Goal: Contribute content: Add original content to the website for others to see

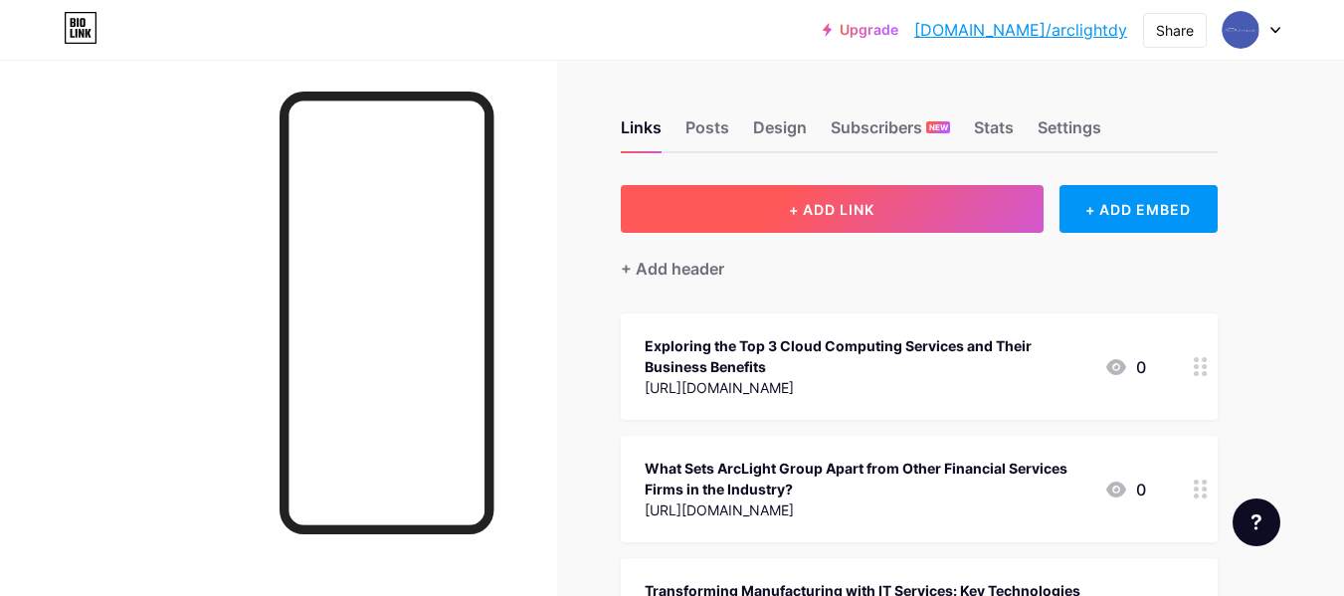
click at [782, 200] on button "+ ADD LINK" at bounding box center [832, 209] width 423 height 48
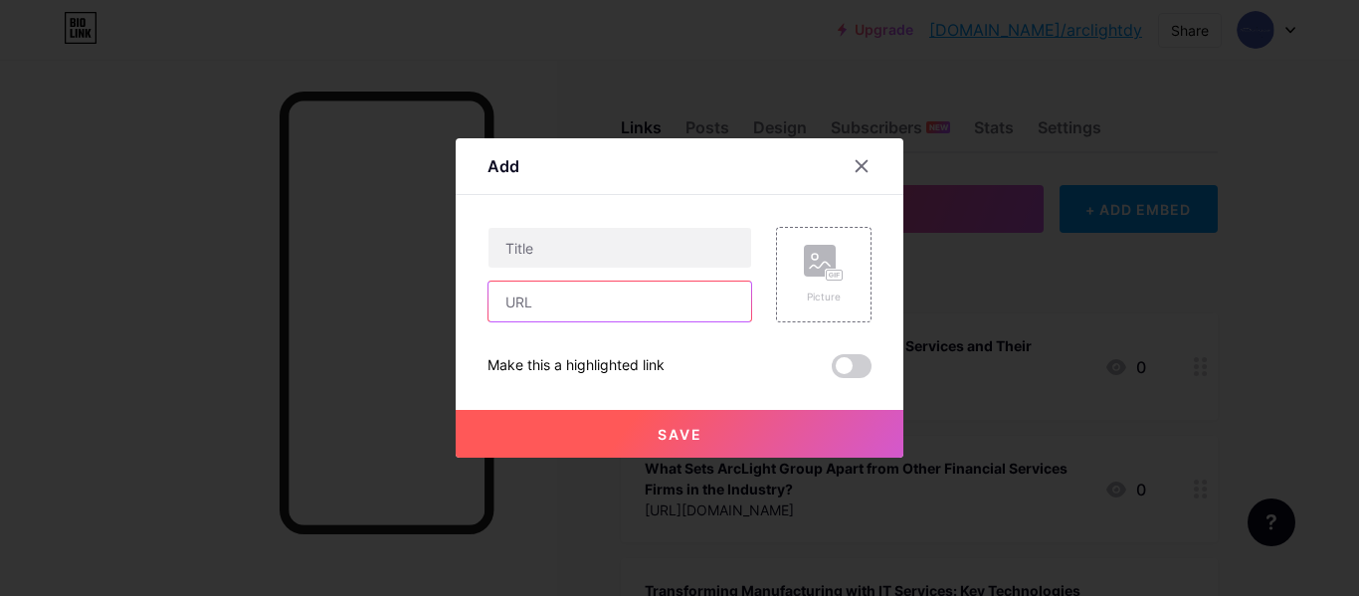
click at [524, 311] on input "text" at bounding box center [620, 302] width 263 height 40
paste input "[URL][DOMAIN_NAME]"
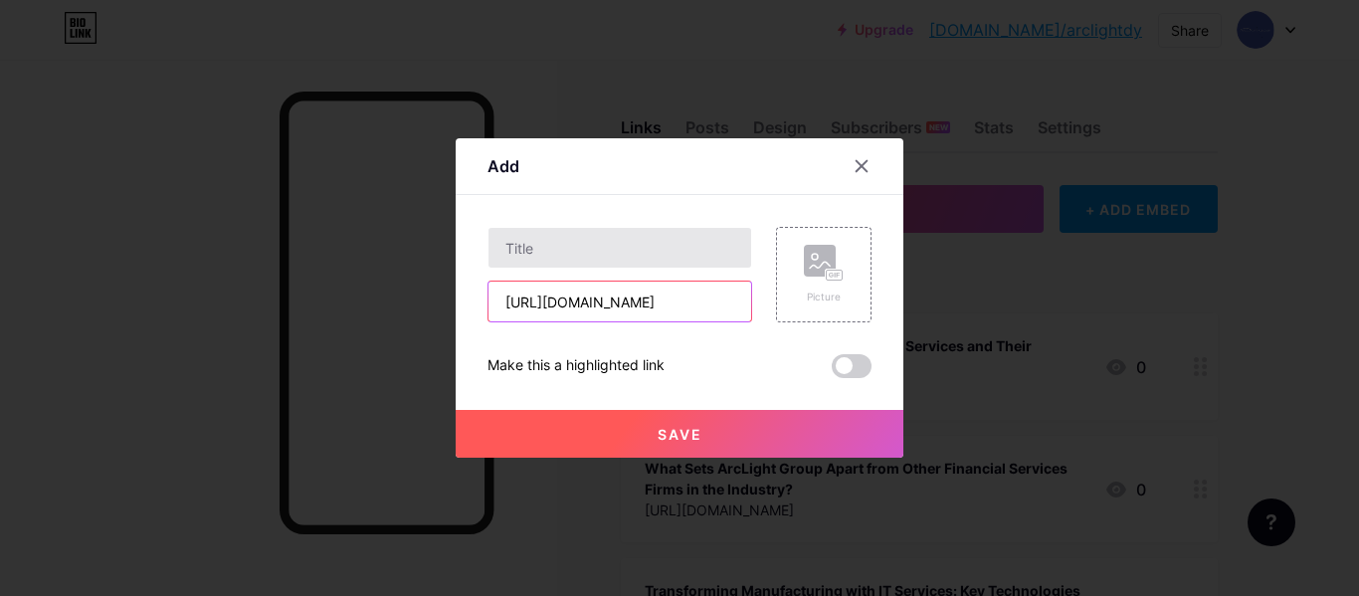
scroll to position [0, 356]
type input "[URL][DOMAIN_NAME]"
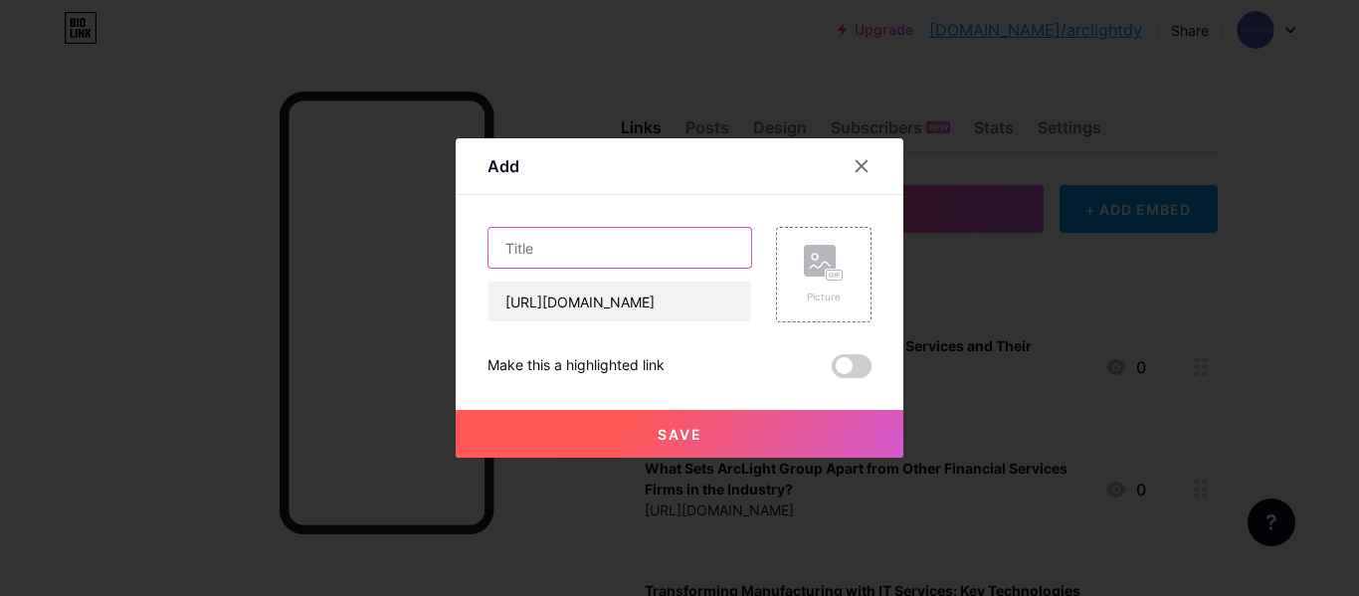
click at [557, 254] on input "text" at bounding box center [620, 248] width 263 height 40
paste input "What are the benefits of using fractional CIO services for small and mid-sized …"
type input "What are the benefits of using fractional CIO services for small and mid-sized …"
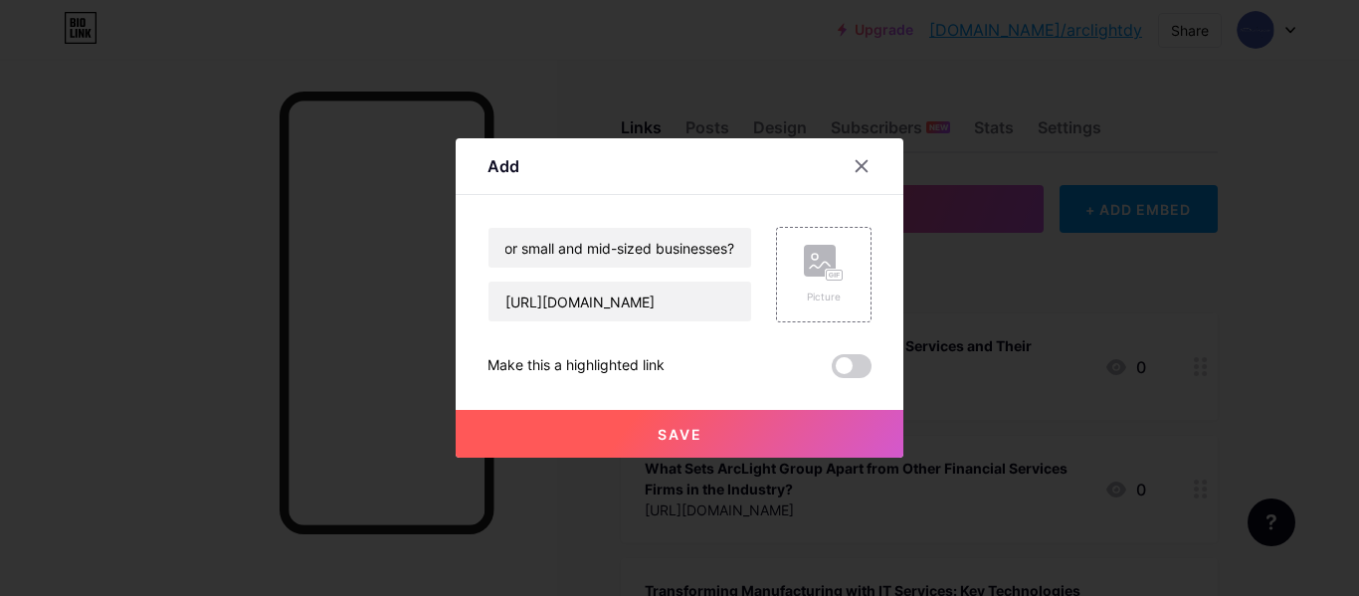
click at [863, 362] on div "Add Content YouTube Play YouTube video without leaving your page. ADD Vimeo Pla…" at bounding box center [680, 297] width 448 height 319
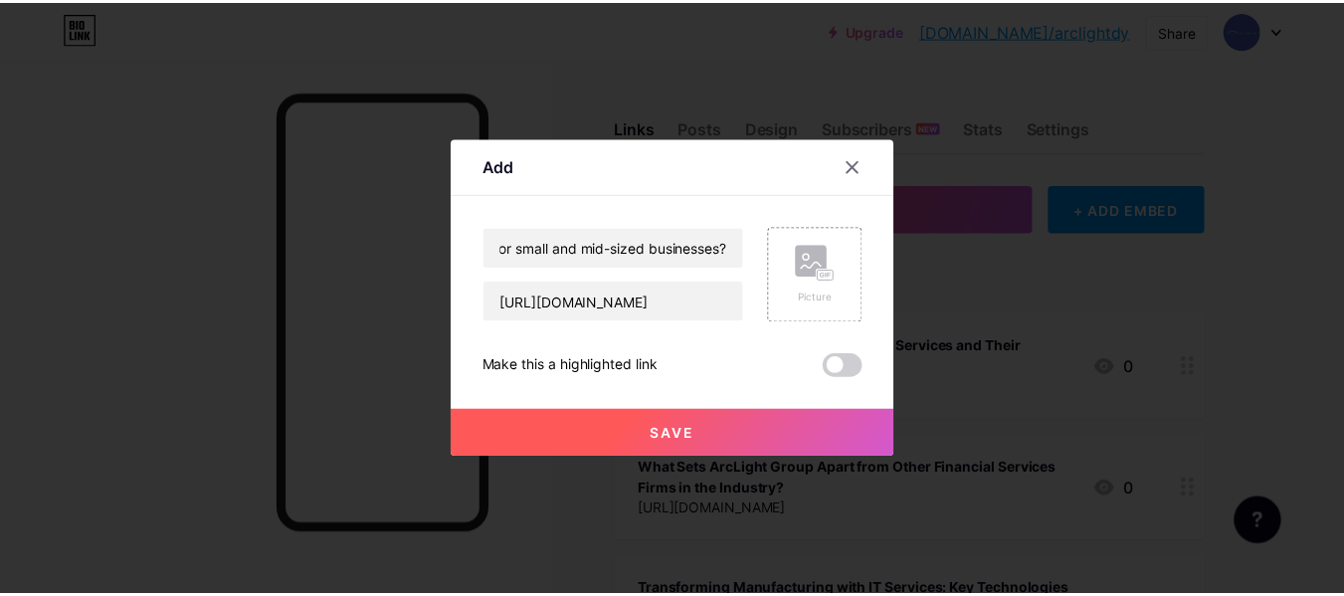
scroll to position [0, 0]
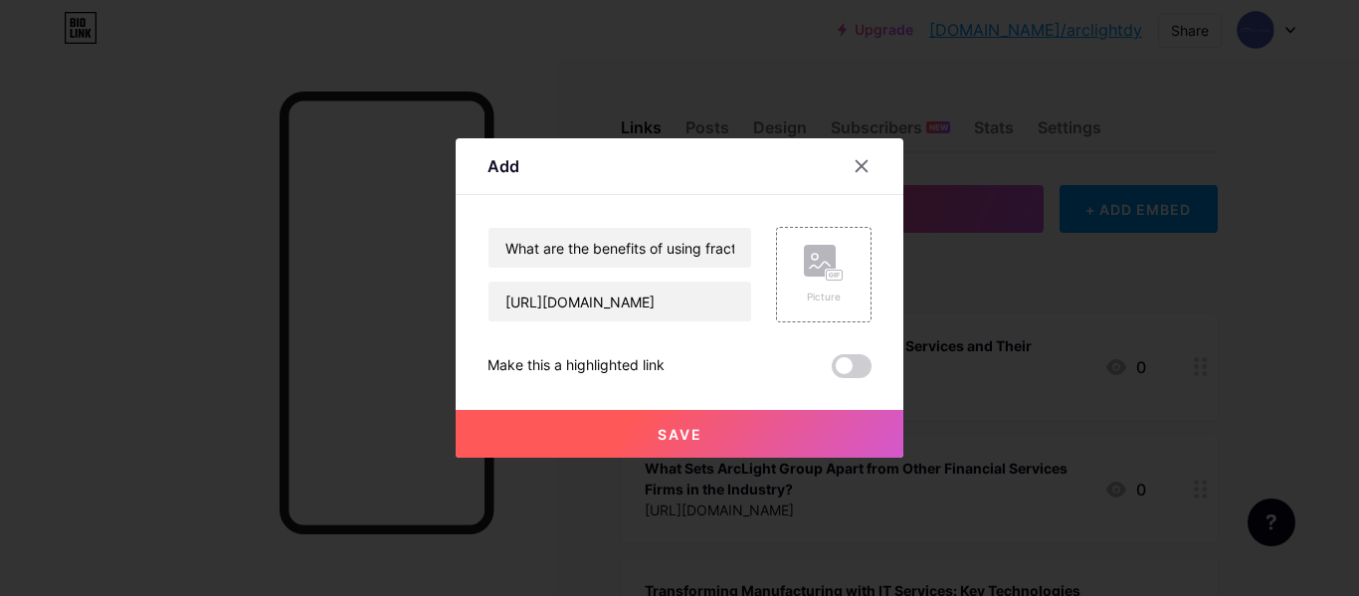
click at [847, 367] on span at bounding box center [852, 366] width 40 height 24
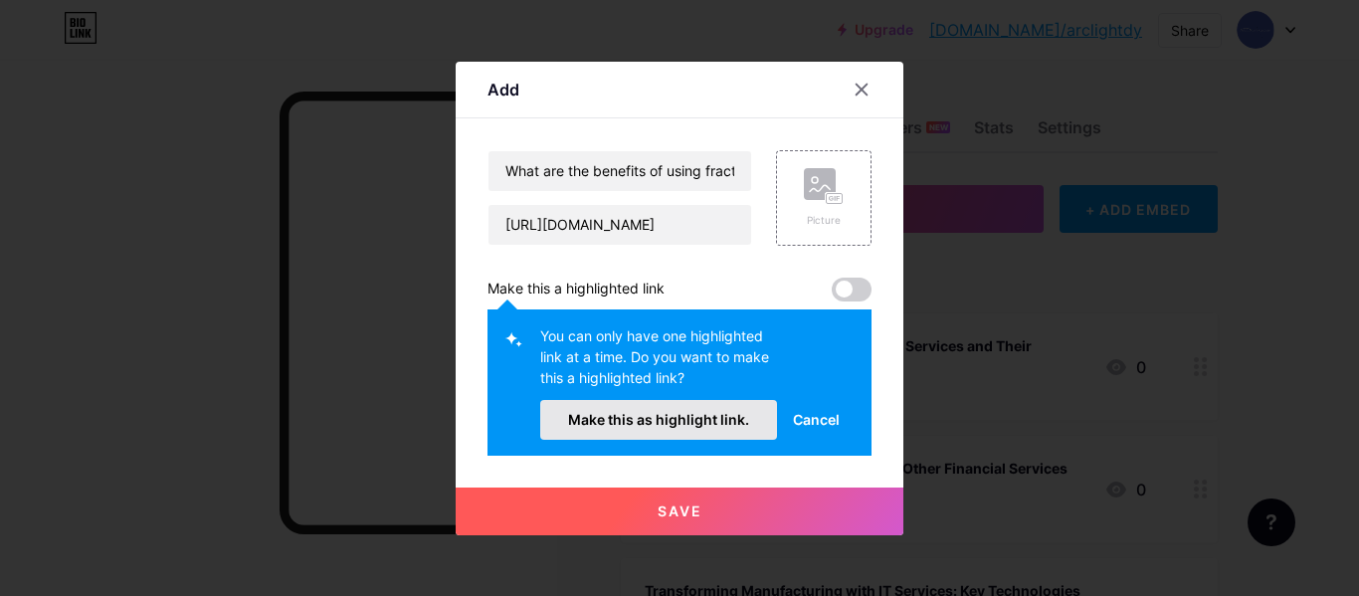
click at [645, 424] on span "Make this as highlight link." at bounding box center [658, 419] width 181 height 17
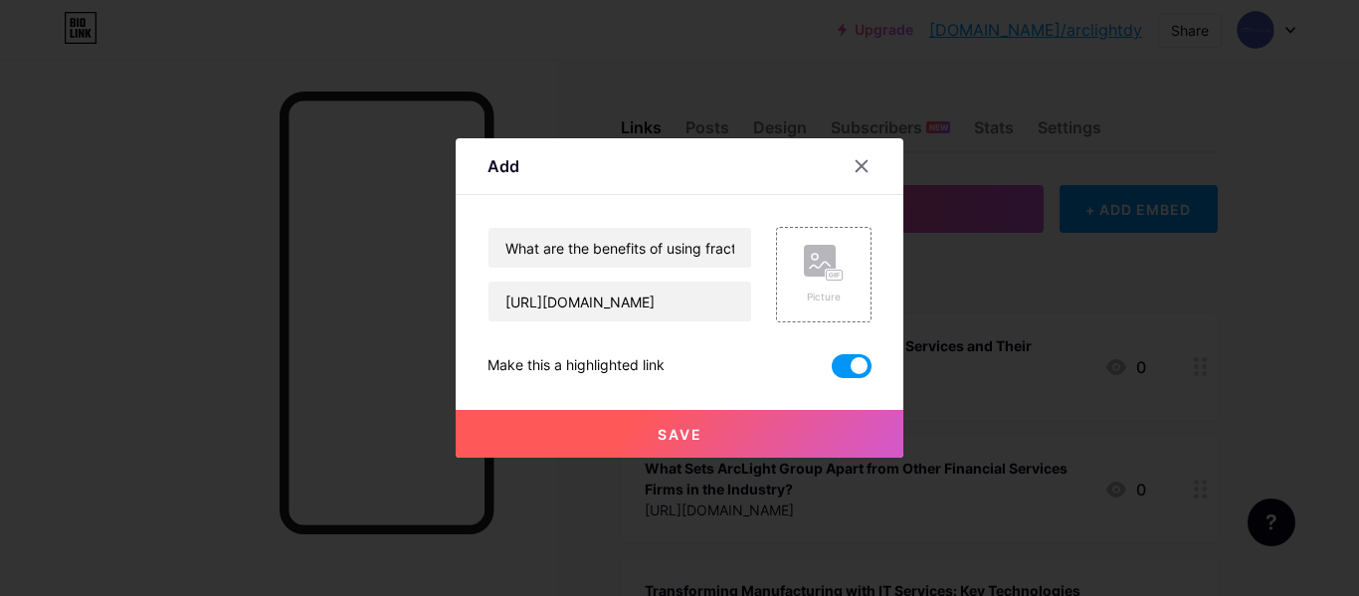
click at [731, 426] on button "Save" at bounding box center [680, 434] width 448 height 48
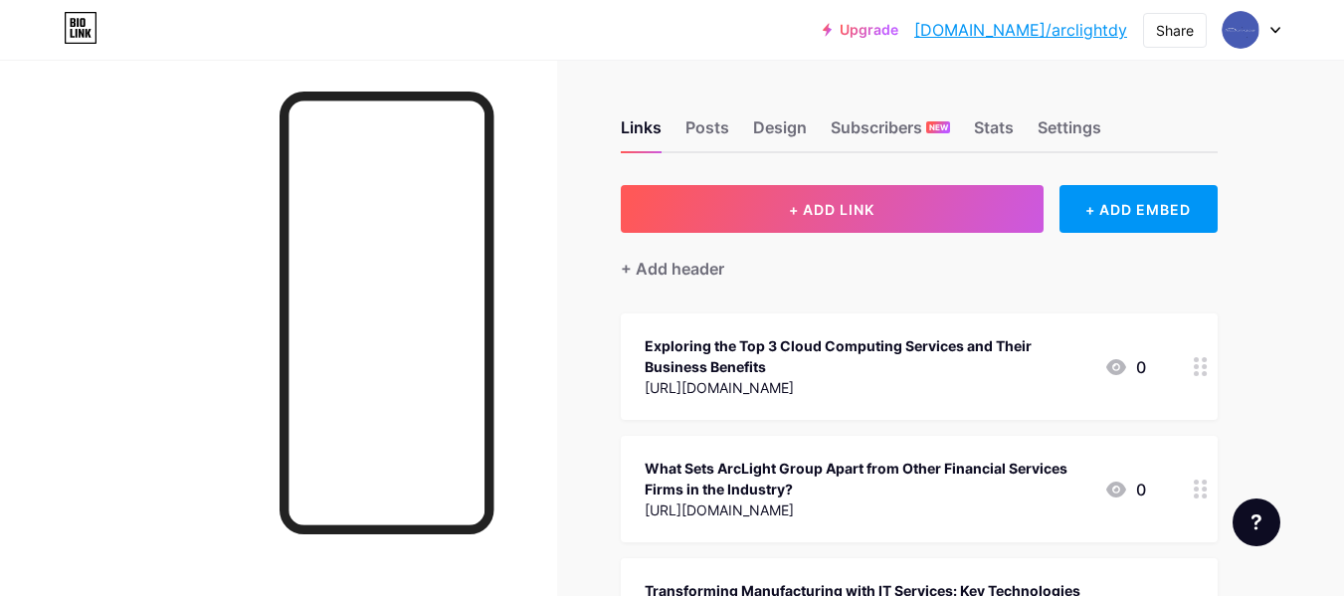
click at [1108, 23] on link "[DOMAIN_NAME]/arclightdy" at bounding box center [1020, 30] width 213 height 24
